Goal: Information Seeking & Learning: Learn about a topic

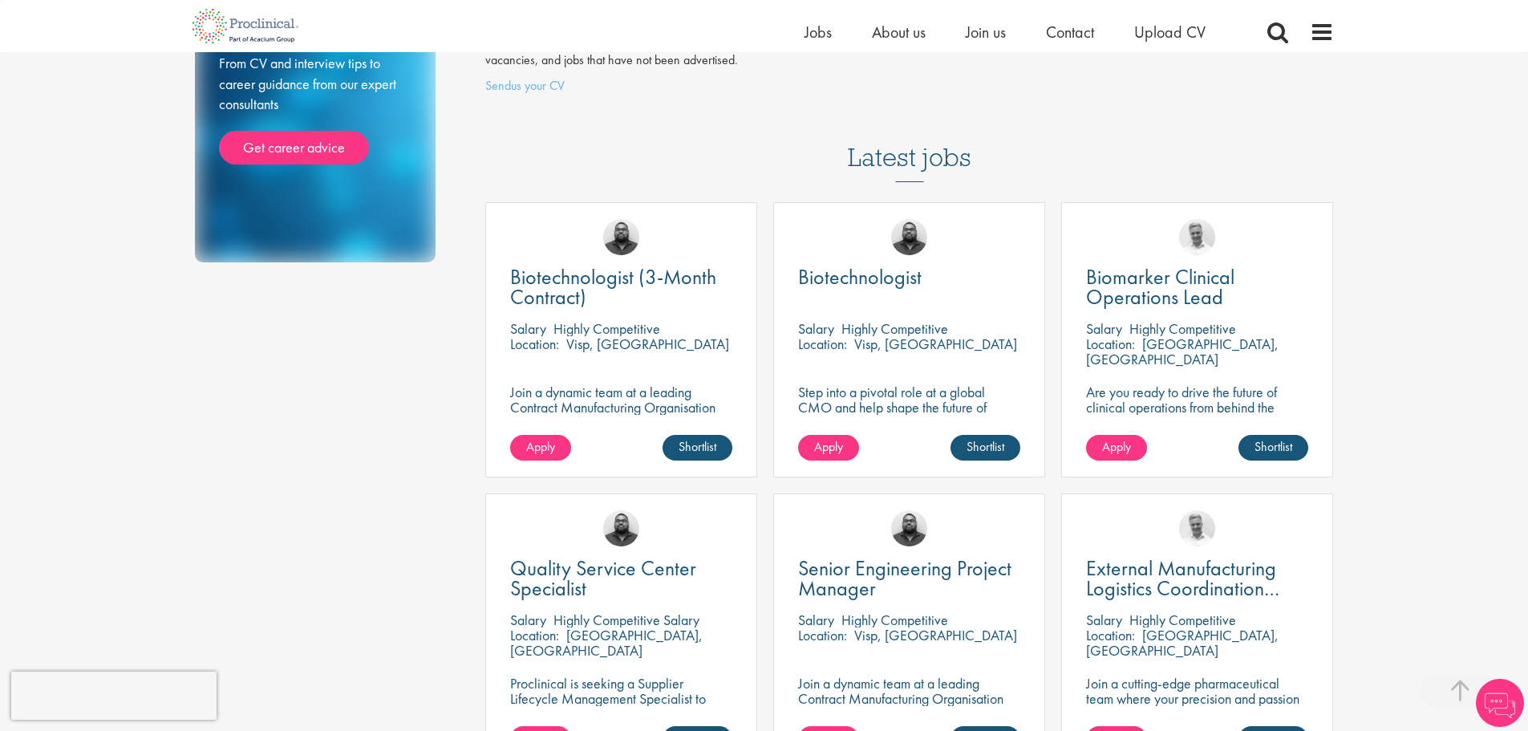
scroll to position [321, 0]
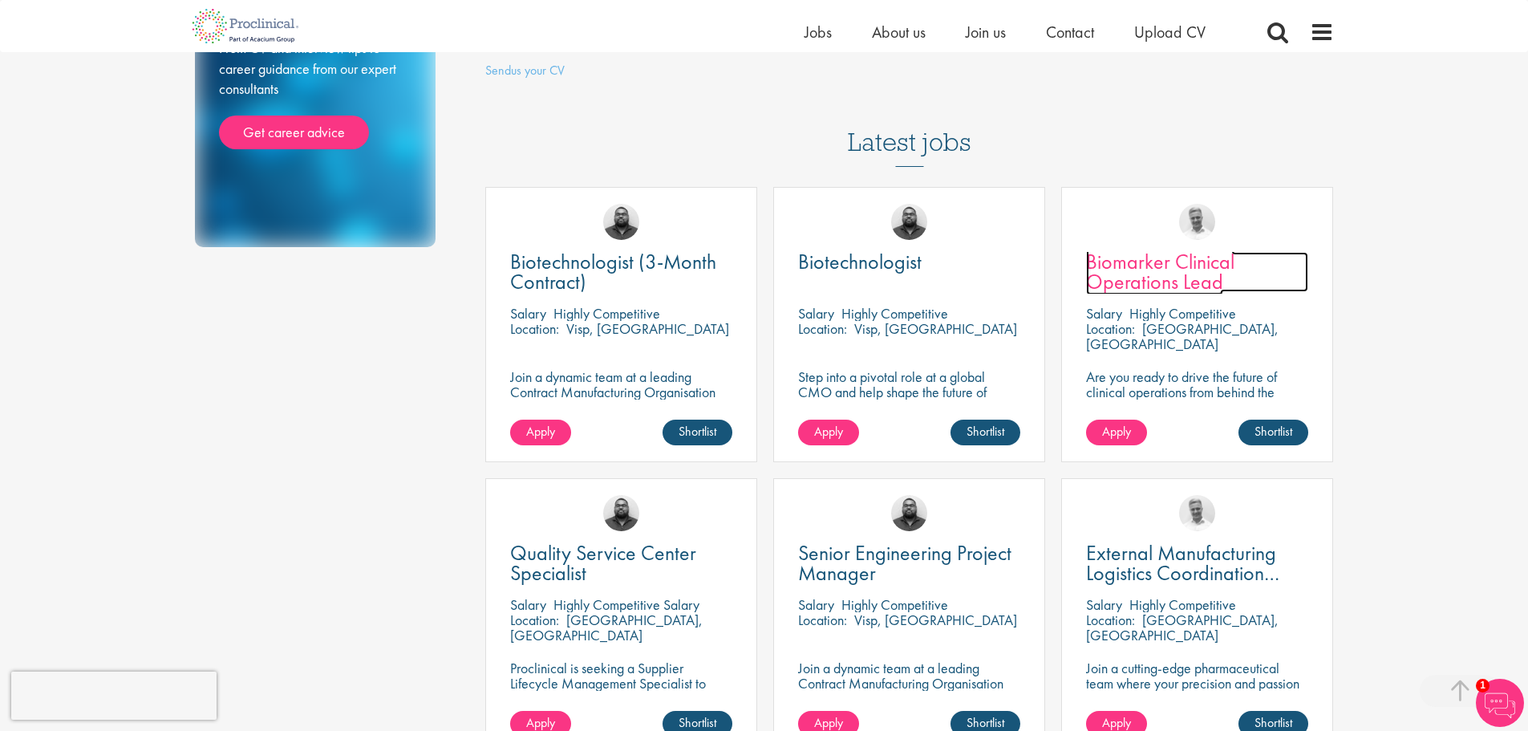
click at [1210, 249] on span "Biomarker Clinical Operations Lead" at bounding box center [1160, 271] width 148 height 47
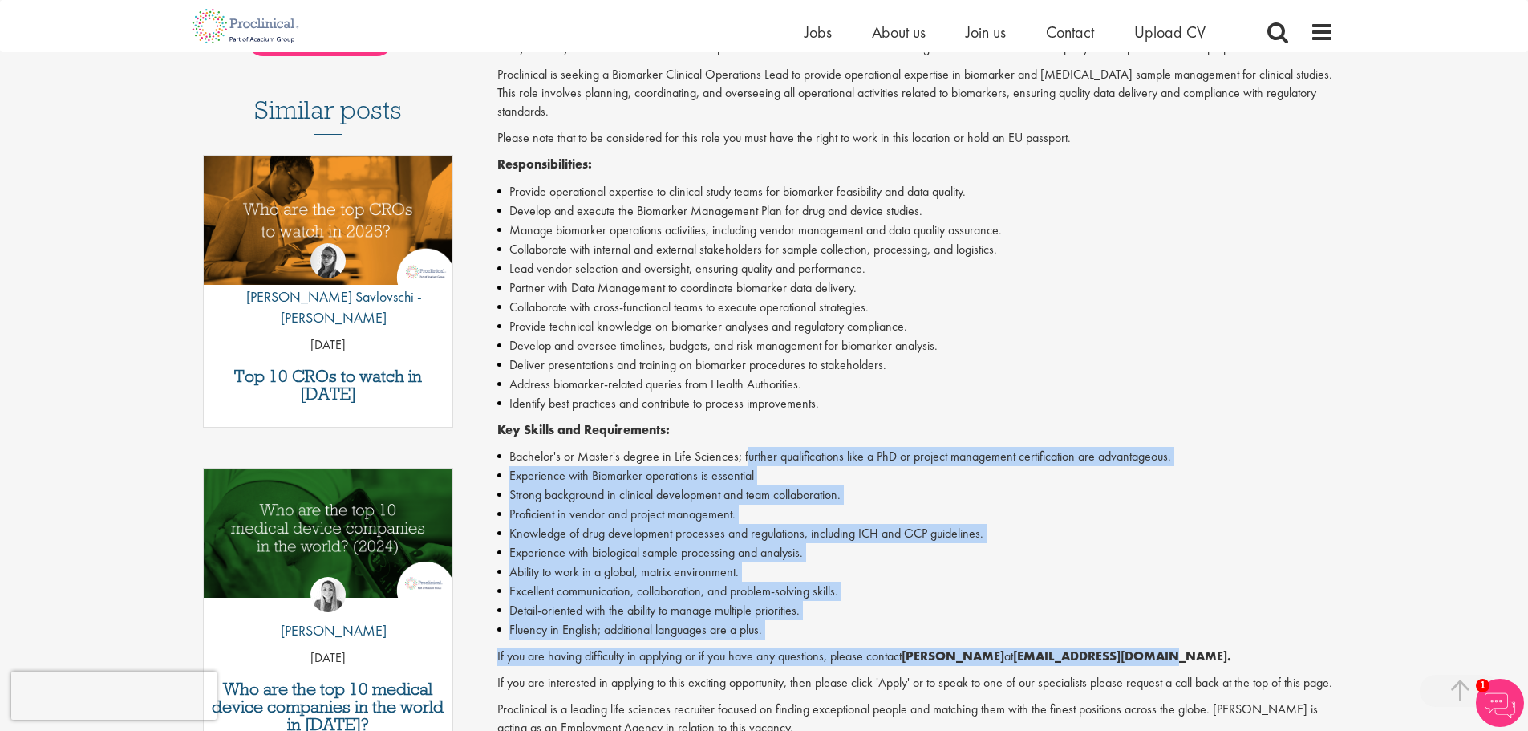
drag, startPoint x: 745, startPoint y: 449, endPoint x: 1184, endPoint y: 660, distance: 487.0
click at [1184, 660] on div "Are you ready to drive the future of clinical operations from behind the scenes…" at bounding box center [915, 410] width 837 height 742
click at [1149, 578] on li "Ability to work in a global, matrix environment." at bounding box center [915, 571] width 837 height 19
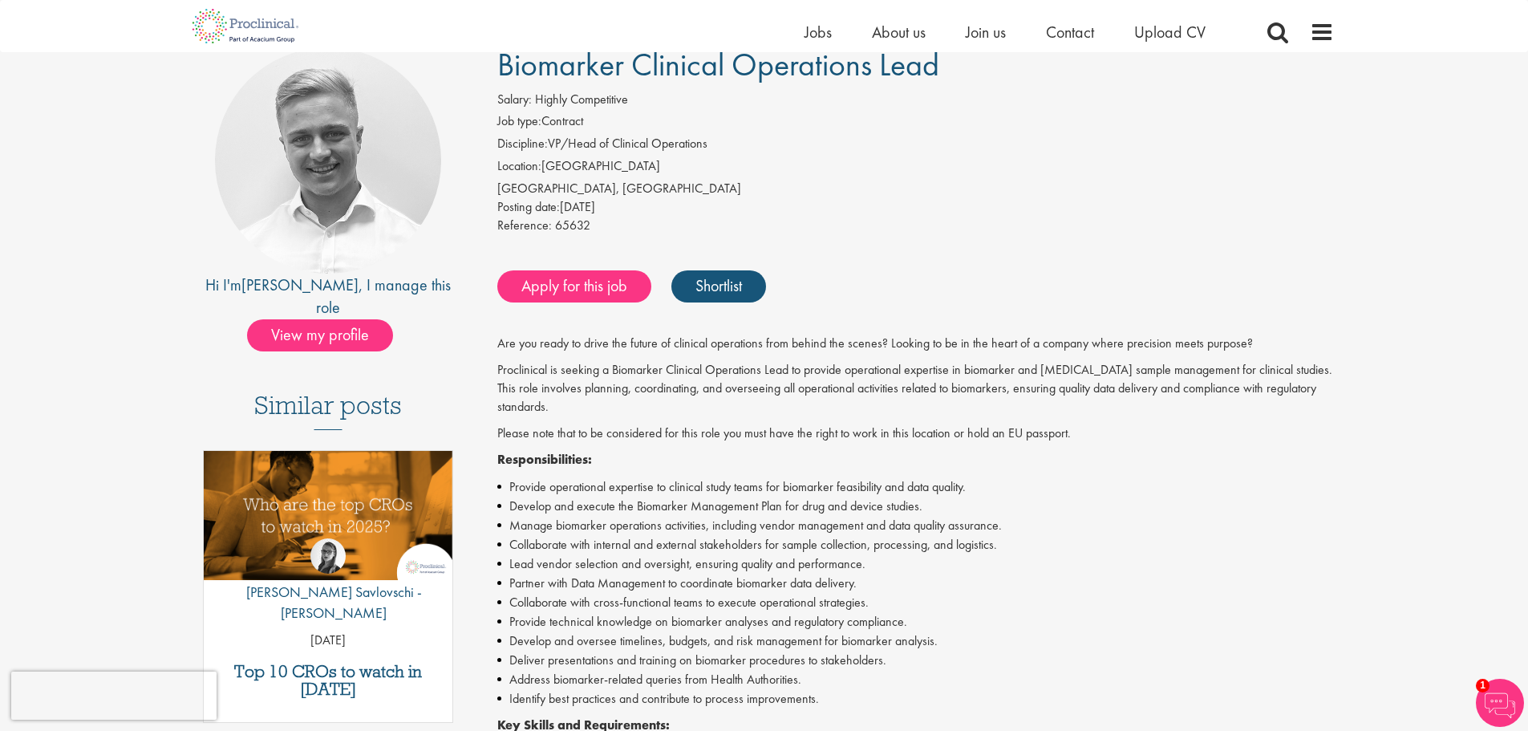
scroll to position [107, 0]
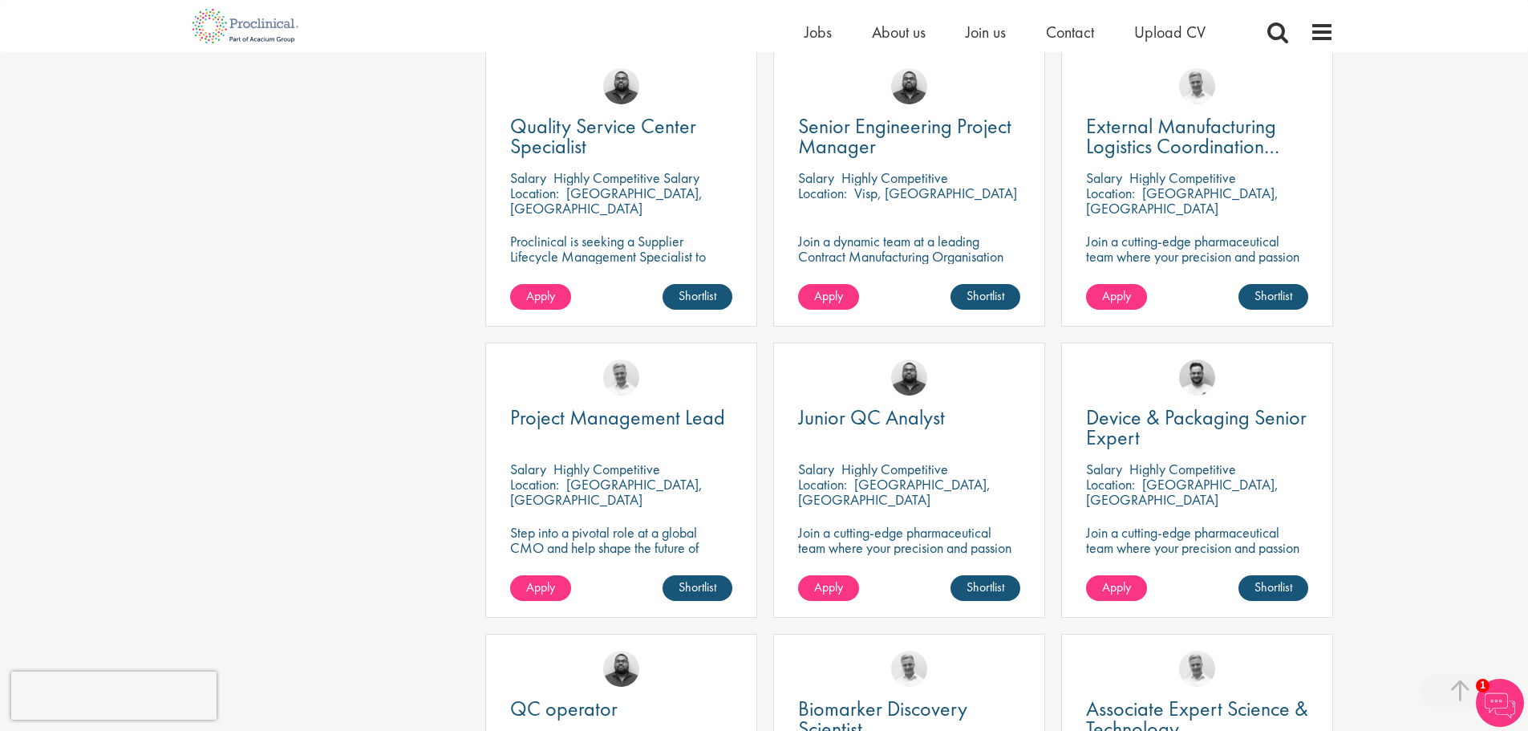
scroll to position [769, 0]
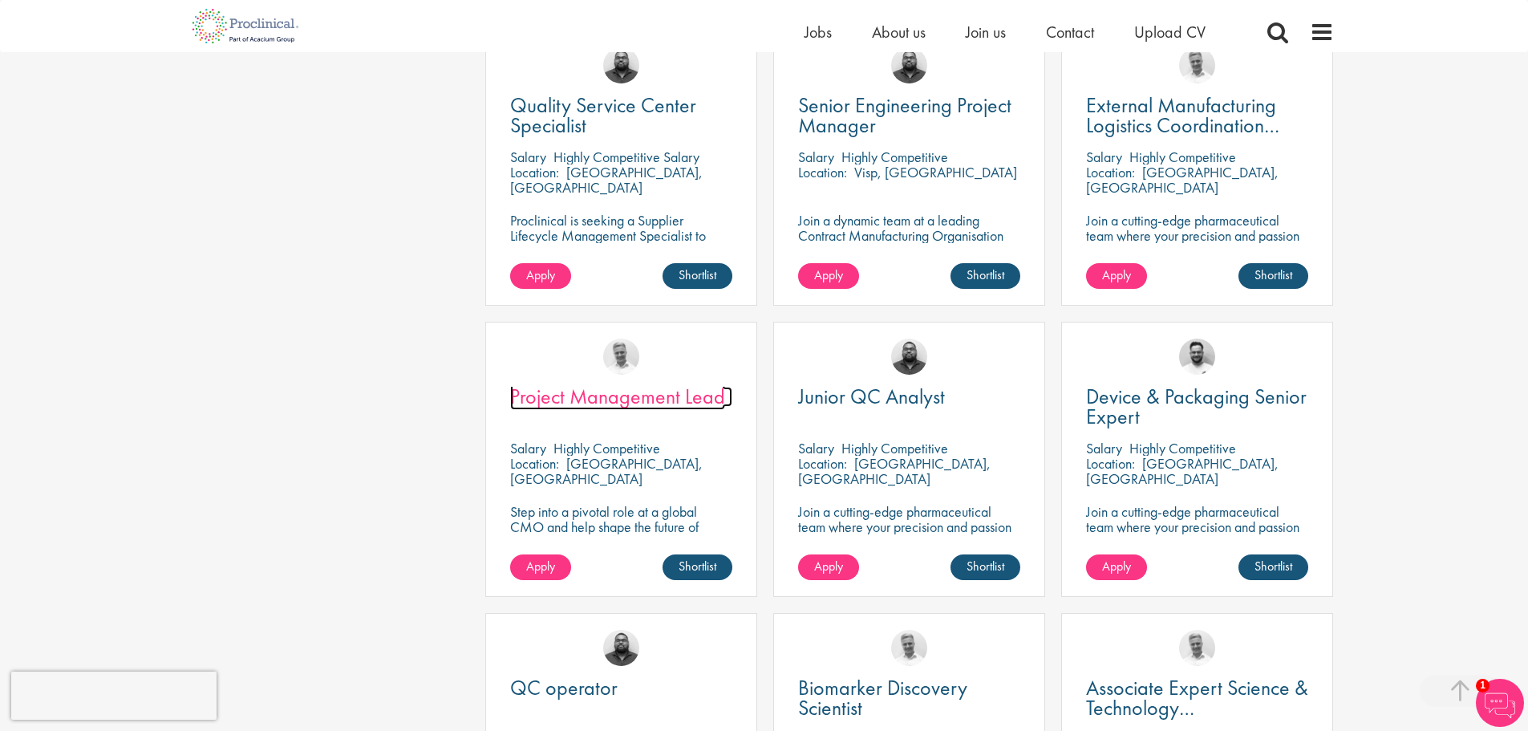
click at [675, 383] on span "Project Management Lead" at bounding box center [617, 396] width 215 height 27
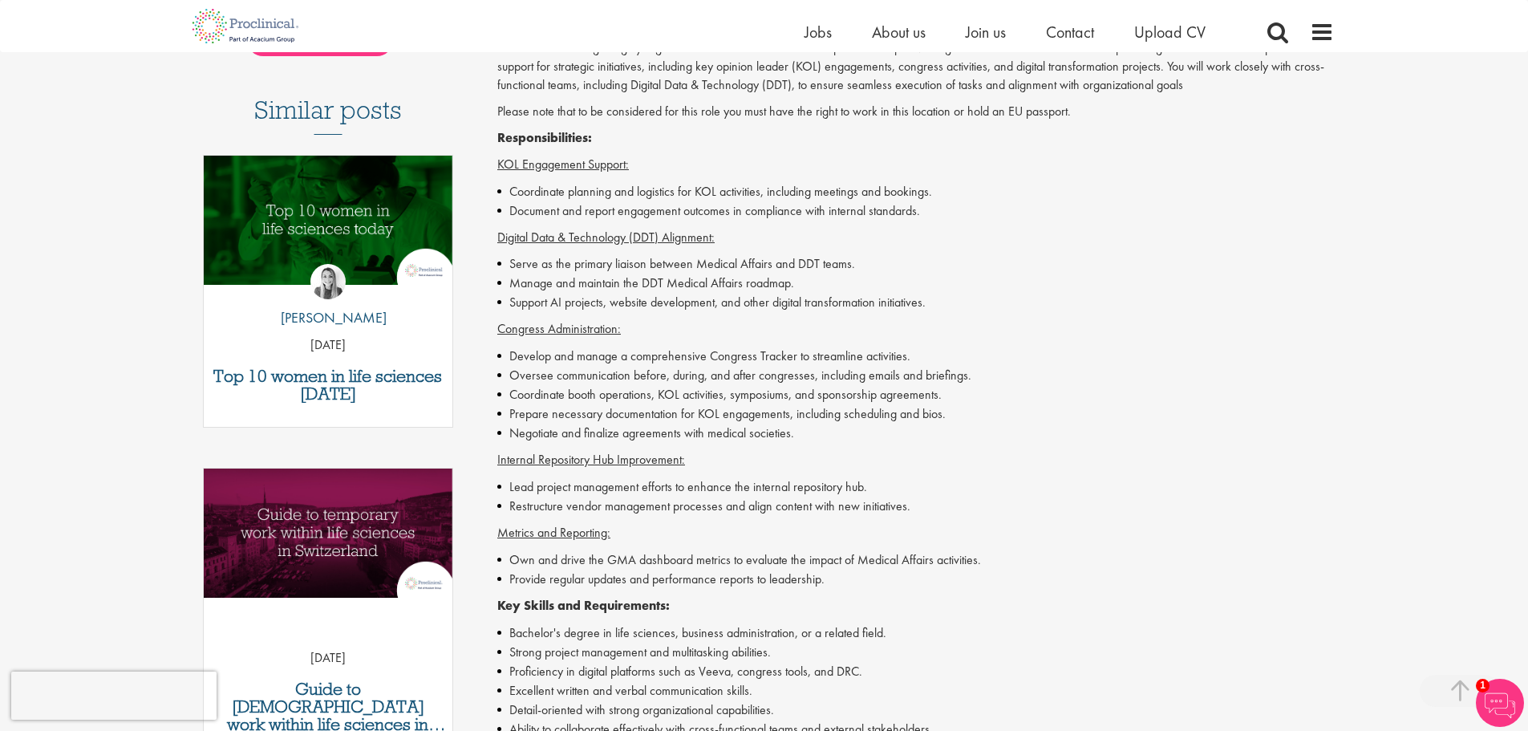
scroll to position [481, 0]
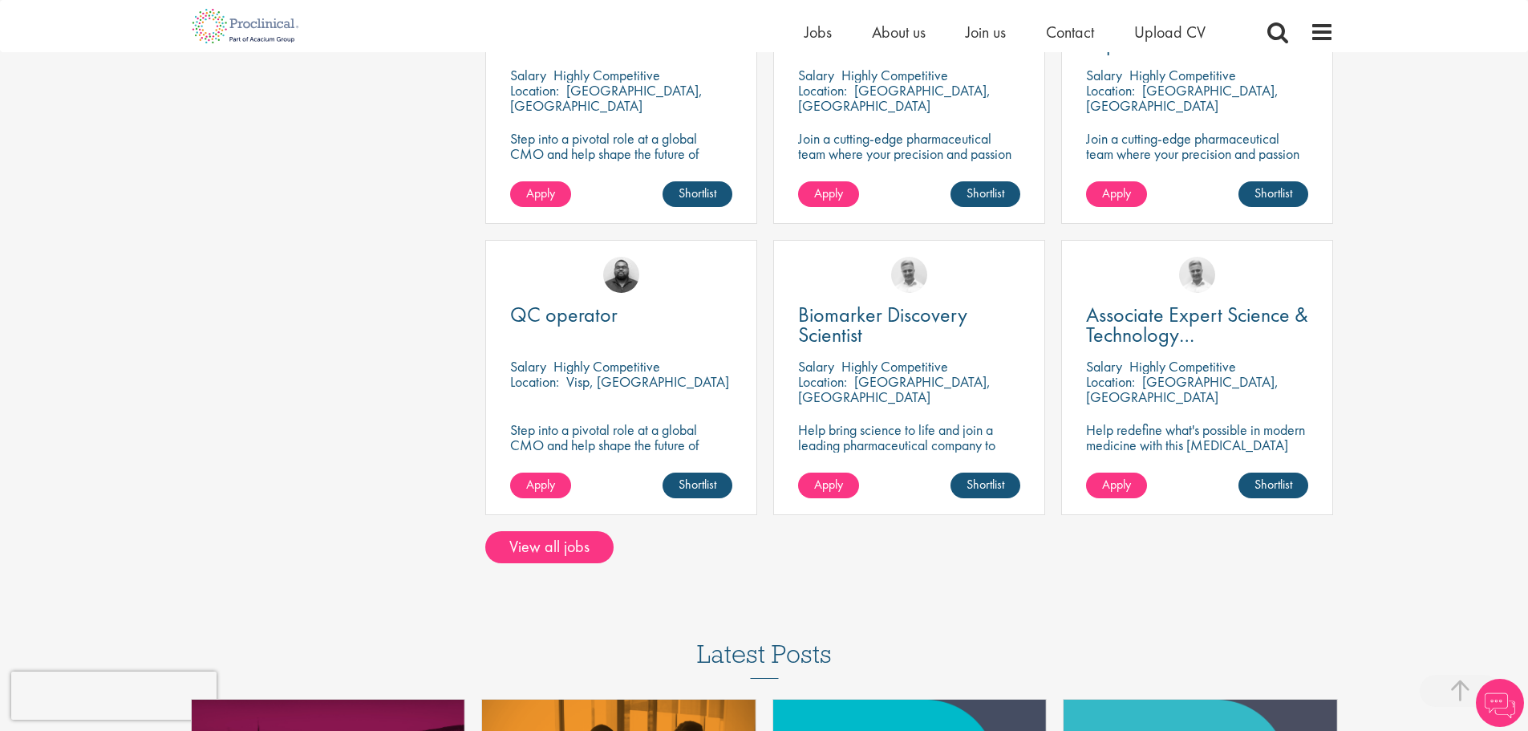
scroll to position [1143, 0]
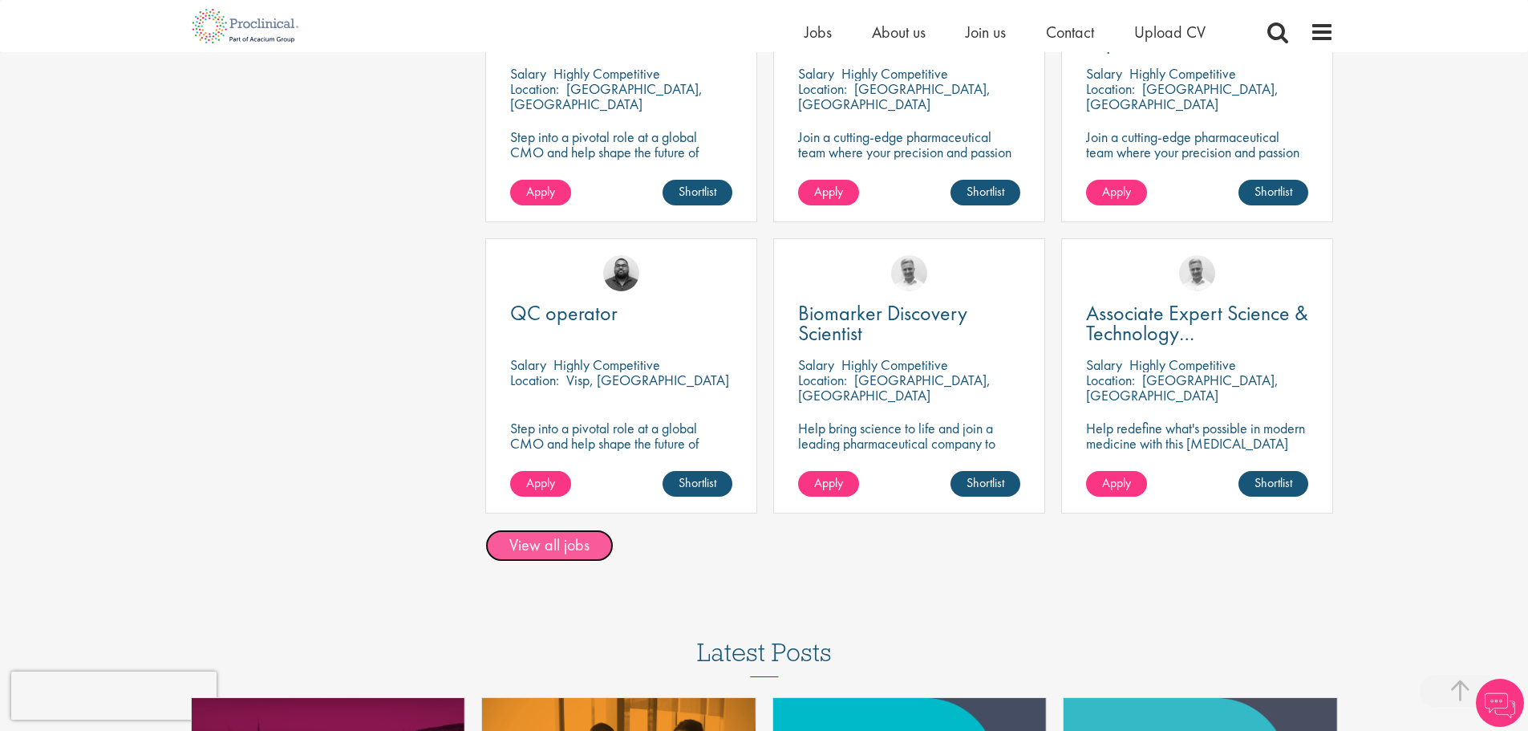
click at [594, 536] on link "View all jobs" at bounding box center [549, 546] width 128 height 32
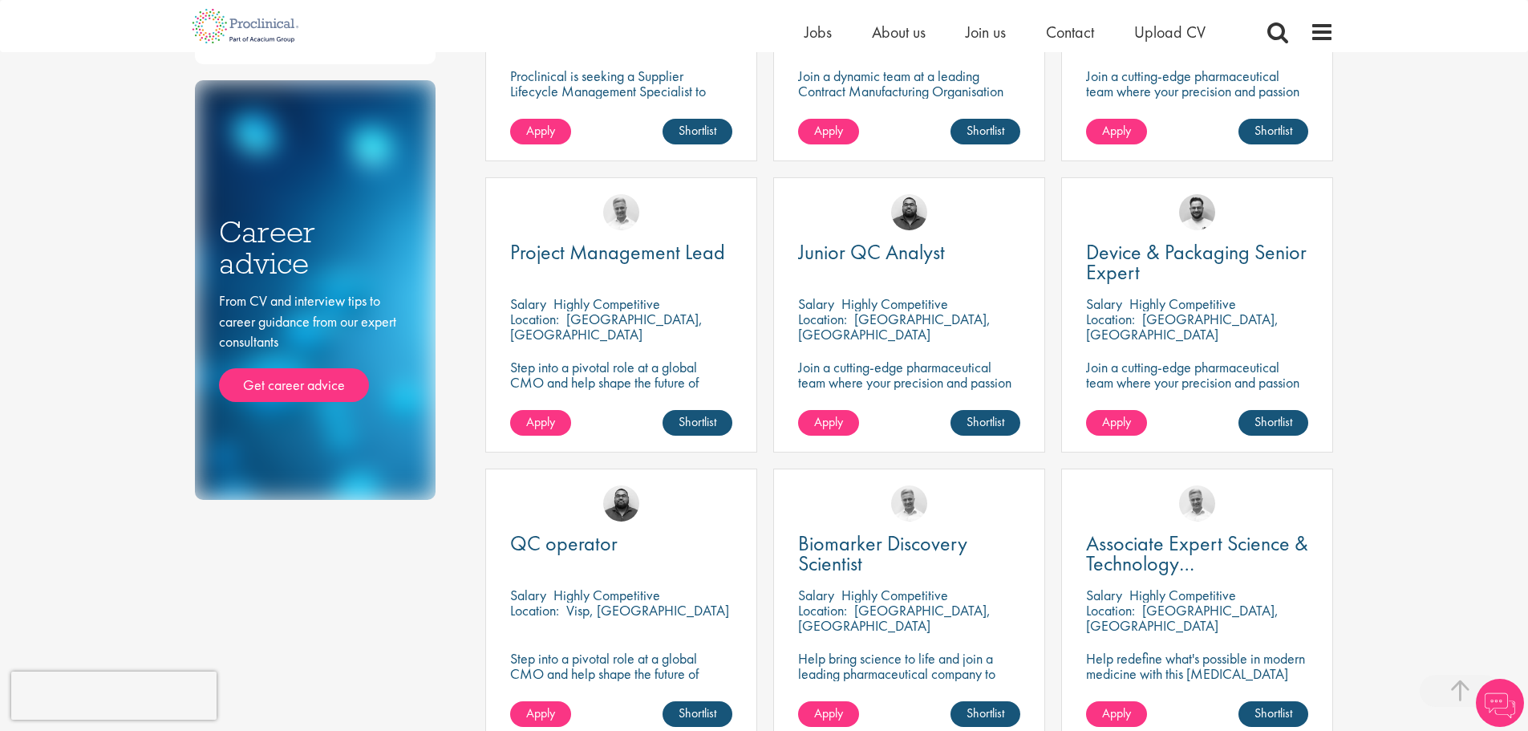
scroll to position [856, 0]
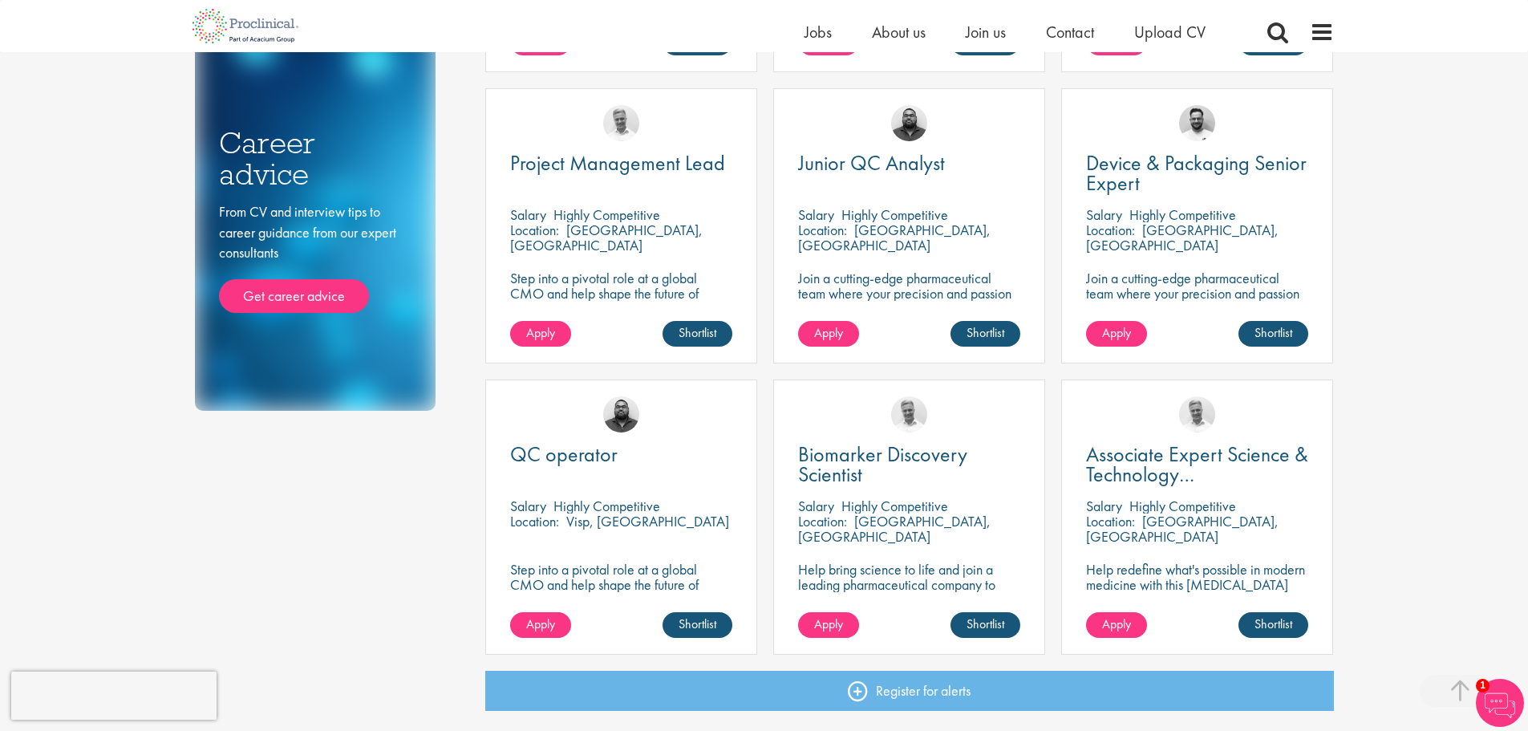
click at [412, 500] on div "Discipline Business Development (1) - + Commercial Operations (1) Clinical Rese…" at bounding box center [764, 59] width 1163 height 1487
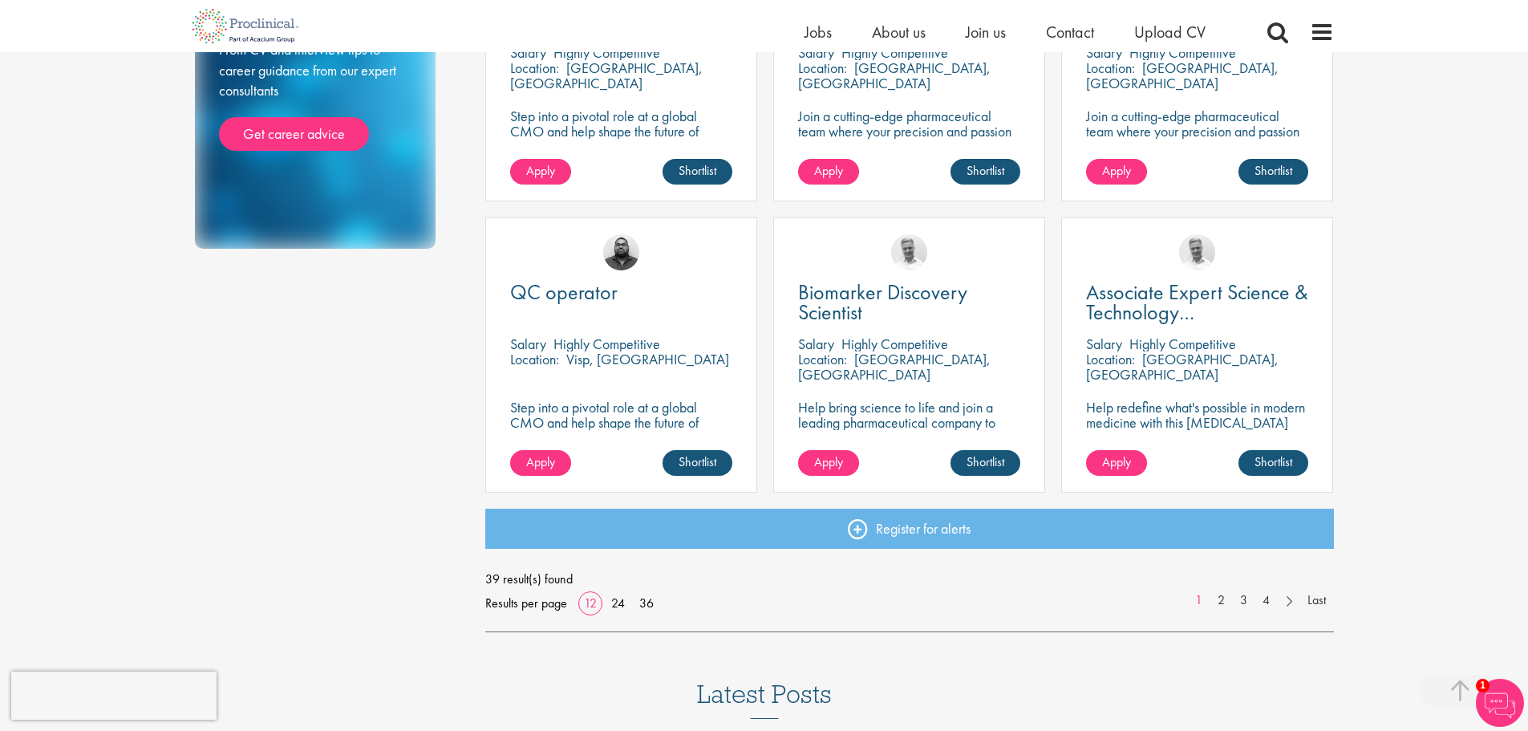
scroll to position [1017, 0]
